Goal: Task Accomplishment & Management: Use online tool/utility

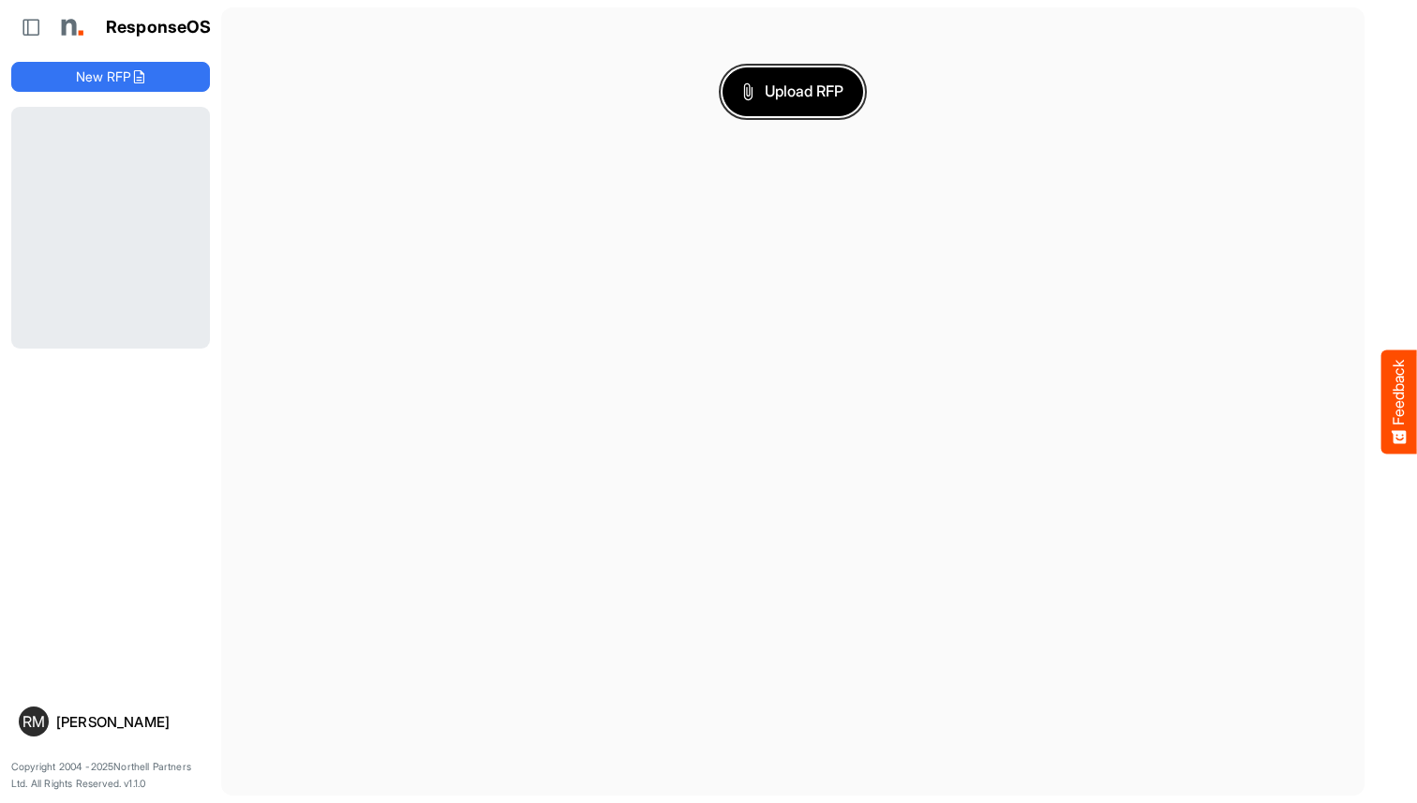
click at [793, 91] on span "Upload RFP" at bounding box center [792, 92] width 101 height 24
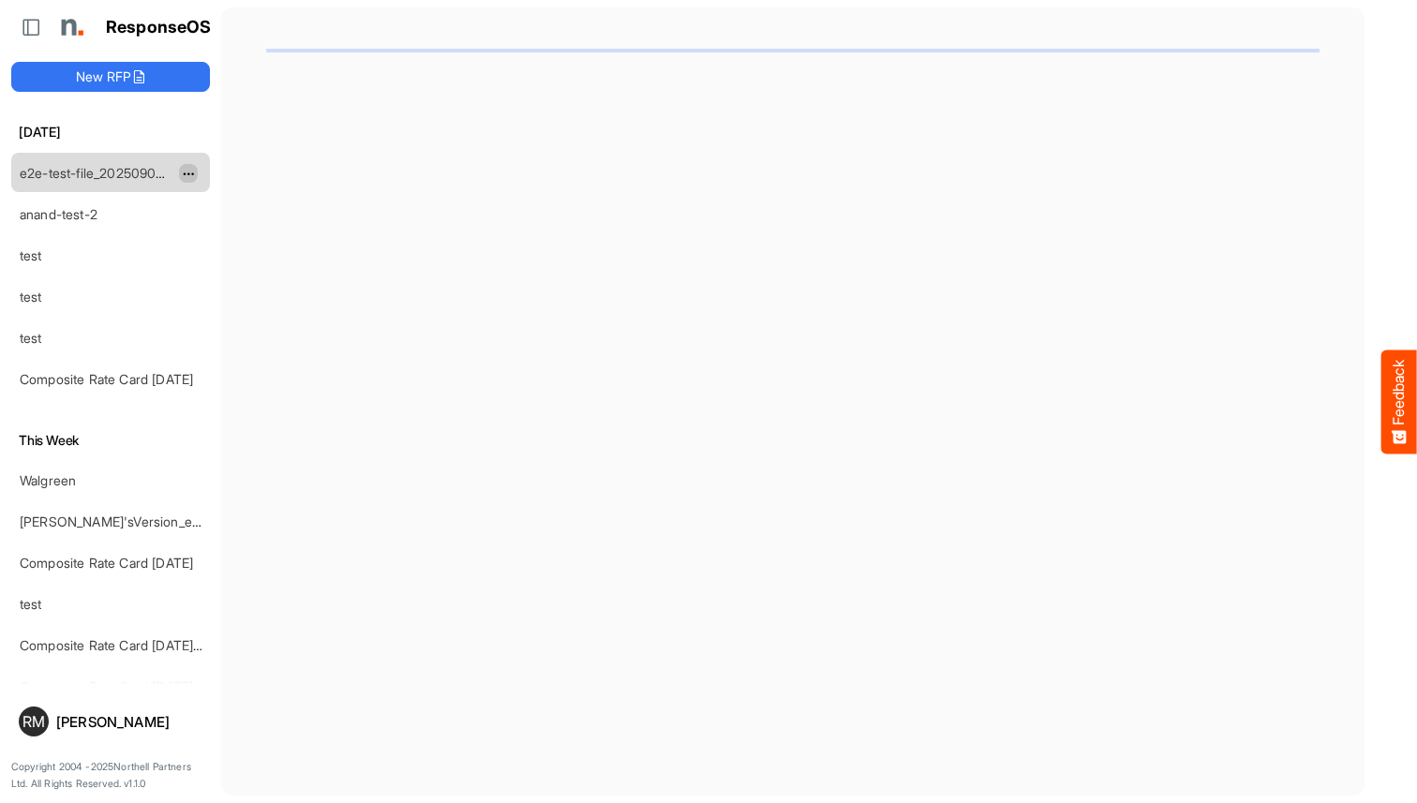
click at [188, 172] on span "dropdownbutton" at bounding box center [186, 174] width 9 height 13
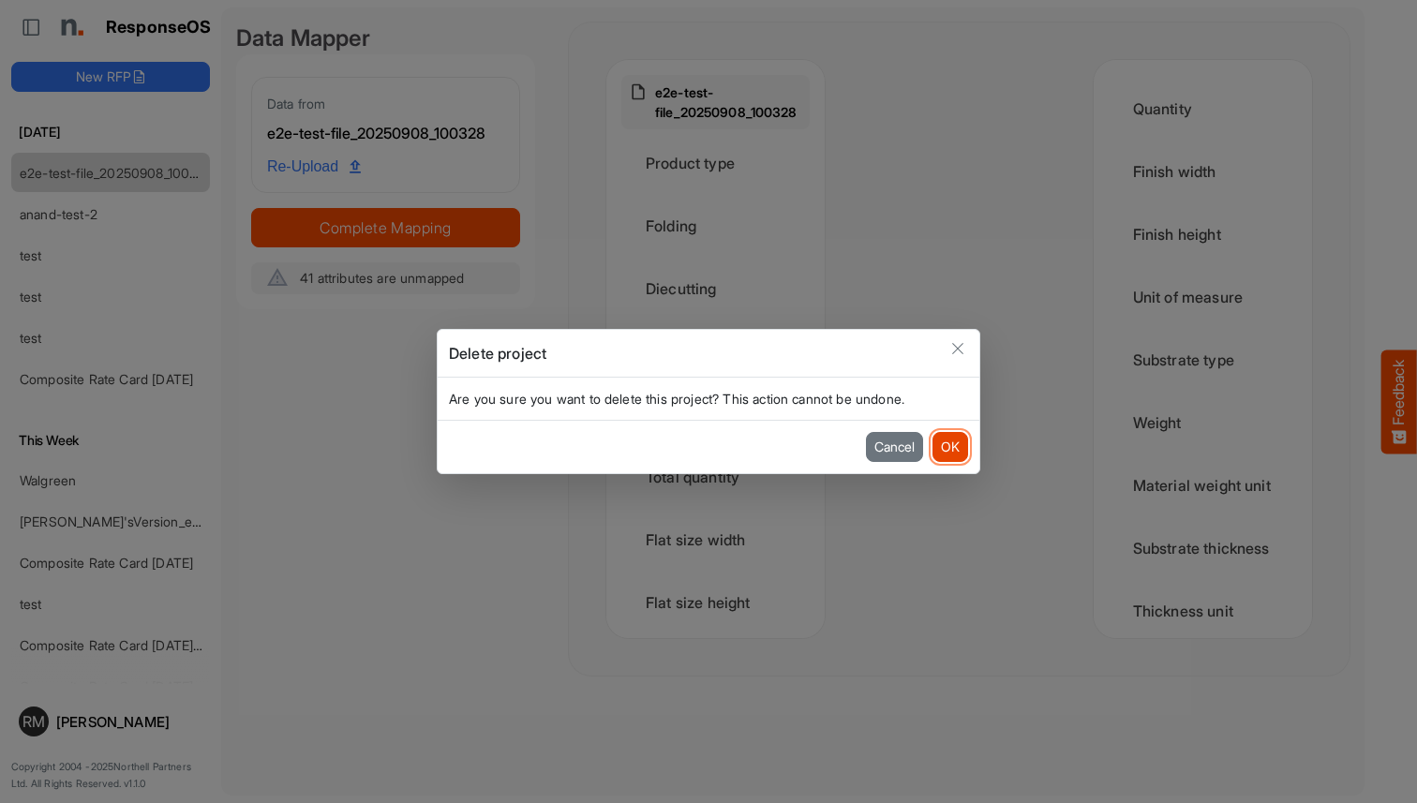
click at [950, 447] on button "OK" at bounding box center [951, 447] width 36 height 30
